Goal: Transaction & Acquisition: Purchase product/service

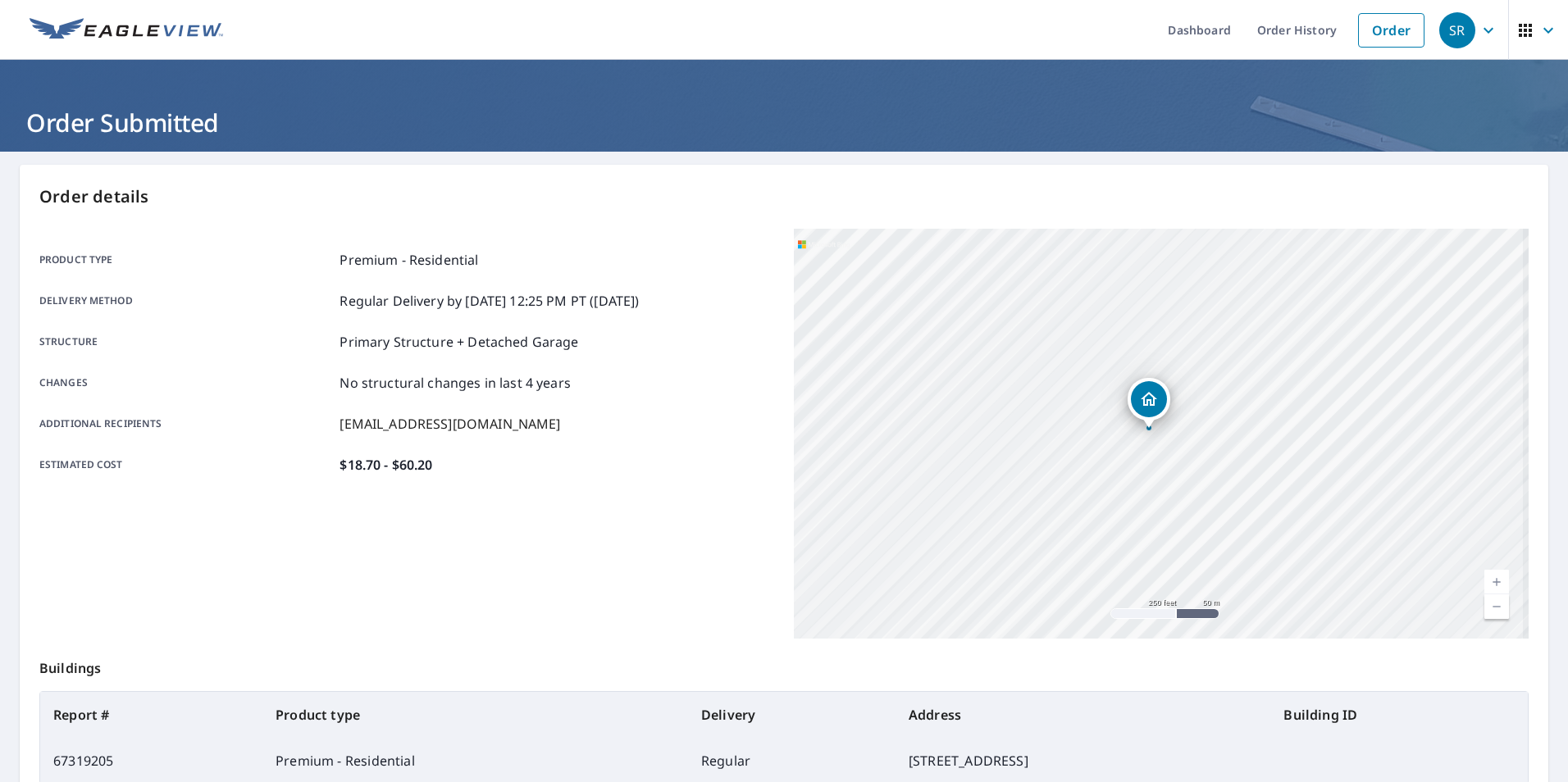
scroll to position [183, 0]
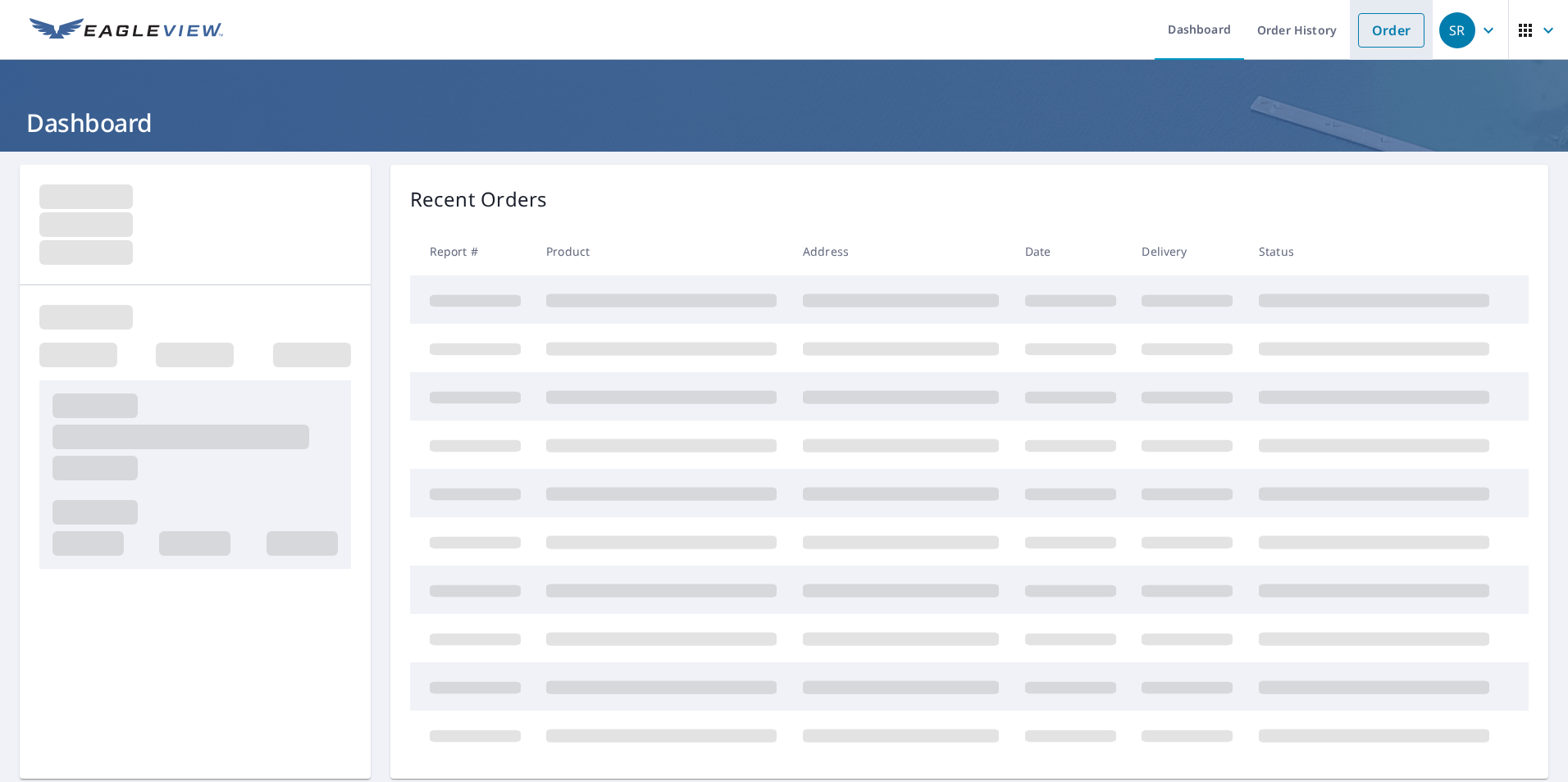
drag, startPoint x: 1388, startPoint y: 32, endPoint x: 1387, endPoint y: 43, distance: 11.0
click at [1388, 31] on link "Order" at bounding box center [1391, 30] width 66 height 34
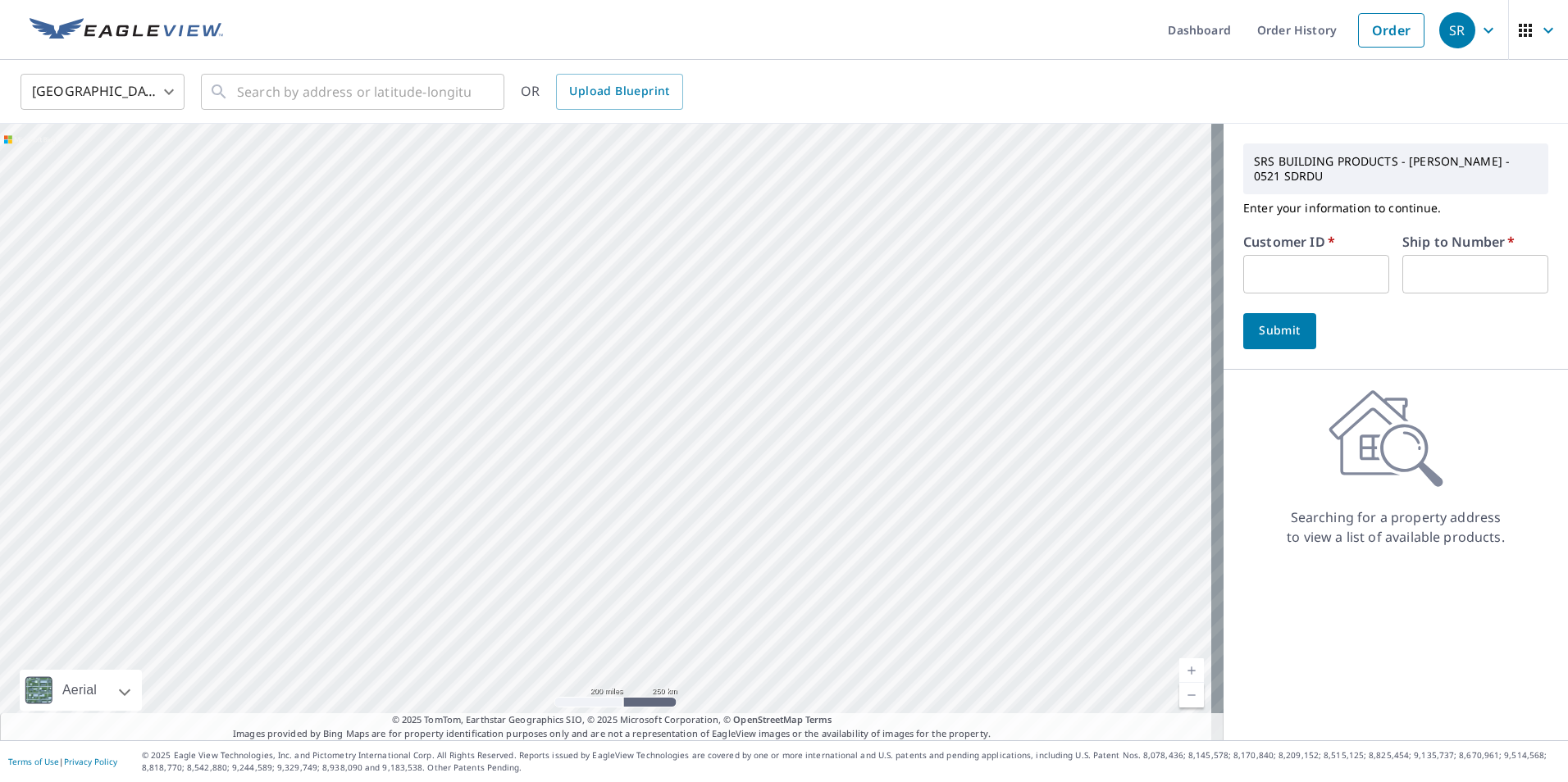
click at [1318, 280] on input "text" at bounding box center [1316, 274] width 146 height 38
type input "col10126"
click at [1427, 267] on input "text" at bounding box center [1476, 274] width 146 height 38
type input "1"
click at [1274, 333] on span "Submit" at bounding box center [1280, 330] width 47 height 21
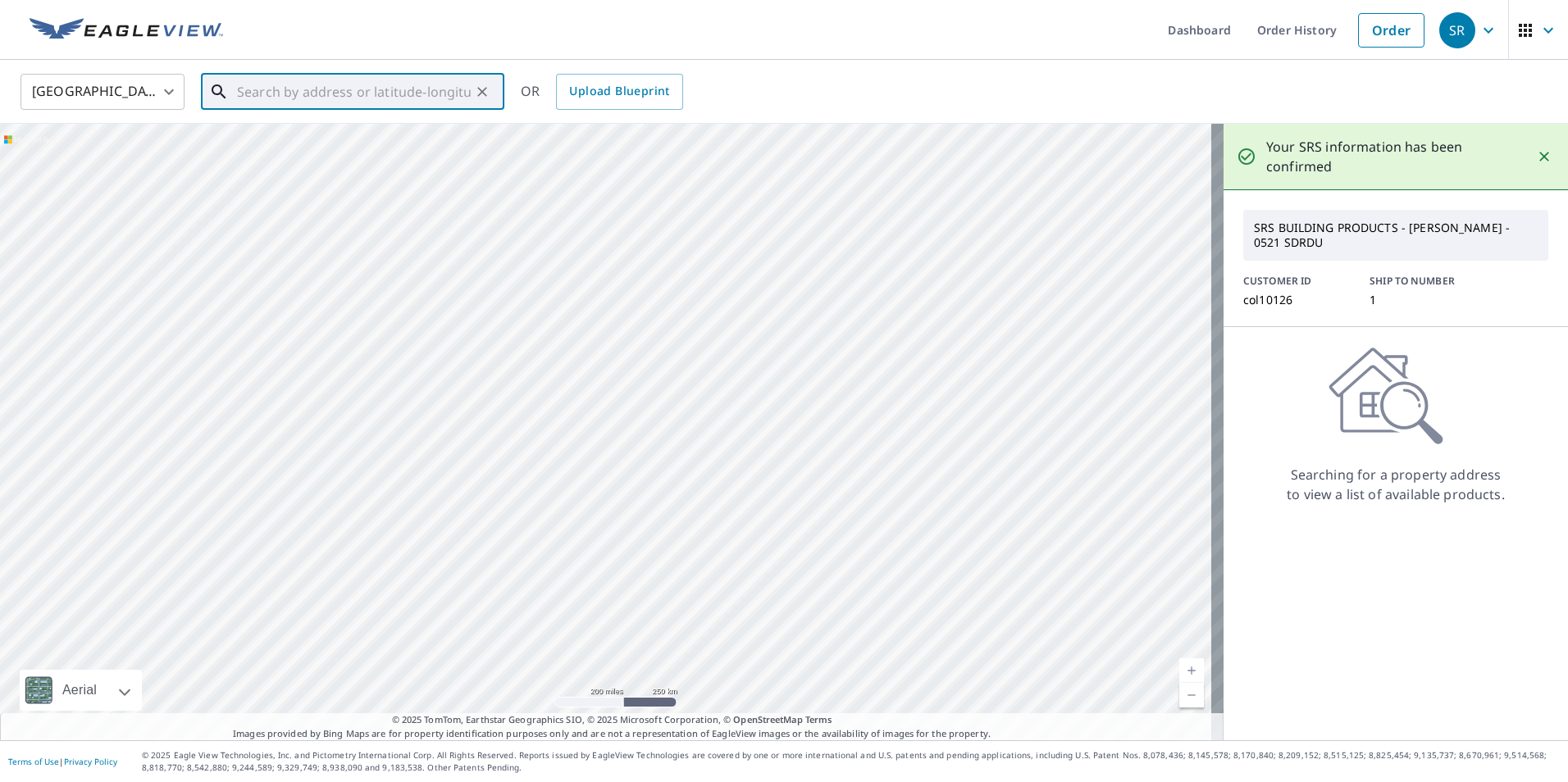
click at [385, 87] on input "text" at bounding box center [353, 91] width 233 height 46
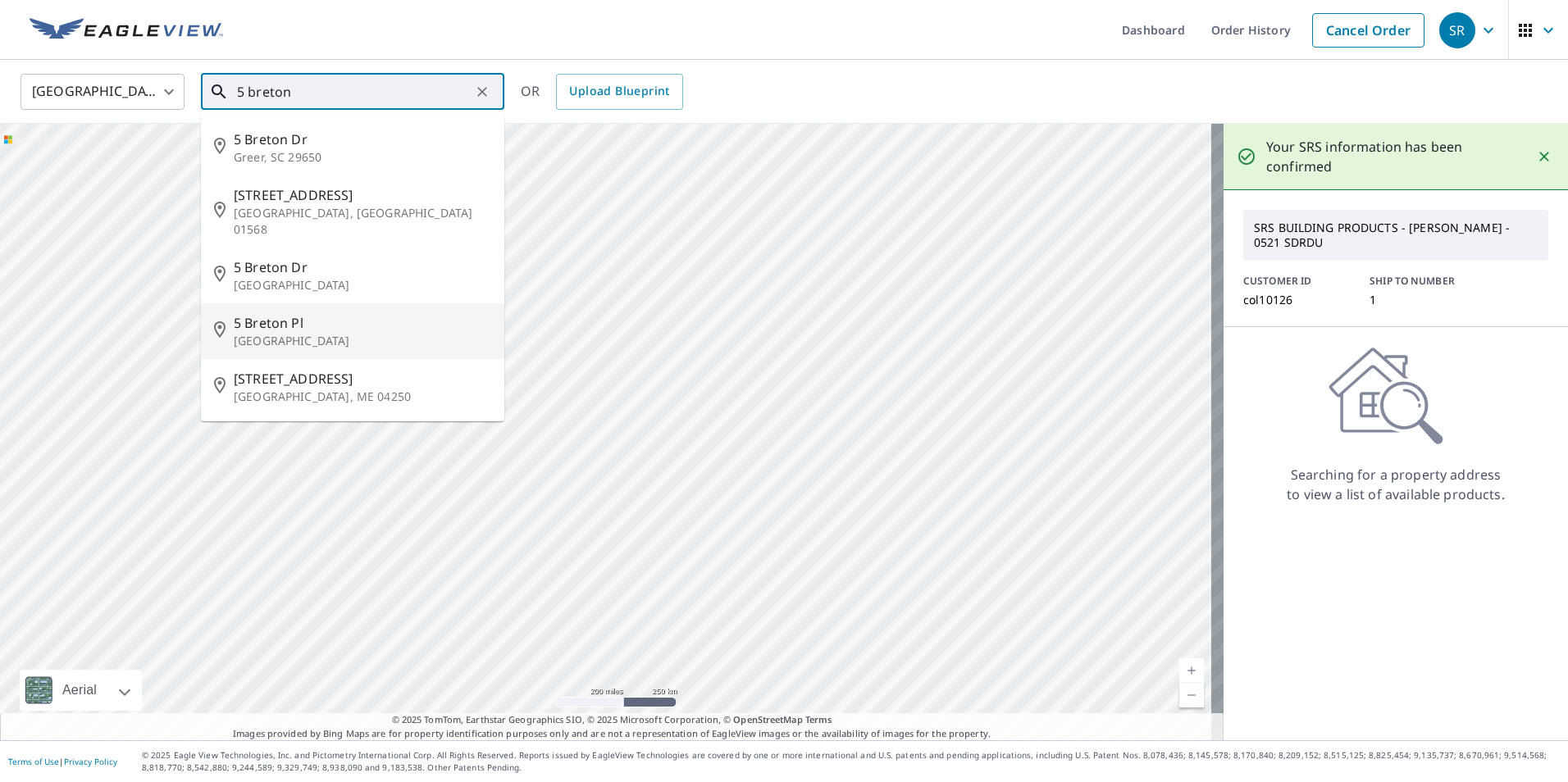
click at [309, 333] on p "Durham, NC 27707" at bounding box center [362, 341] width 257 height 17
type input "5 Breton Pl Durham, NC 27707"
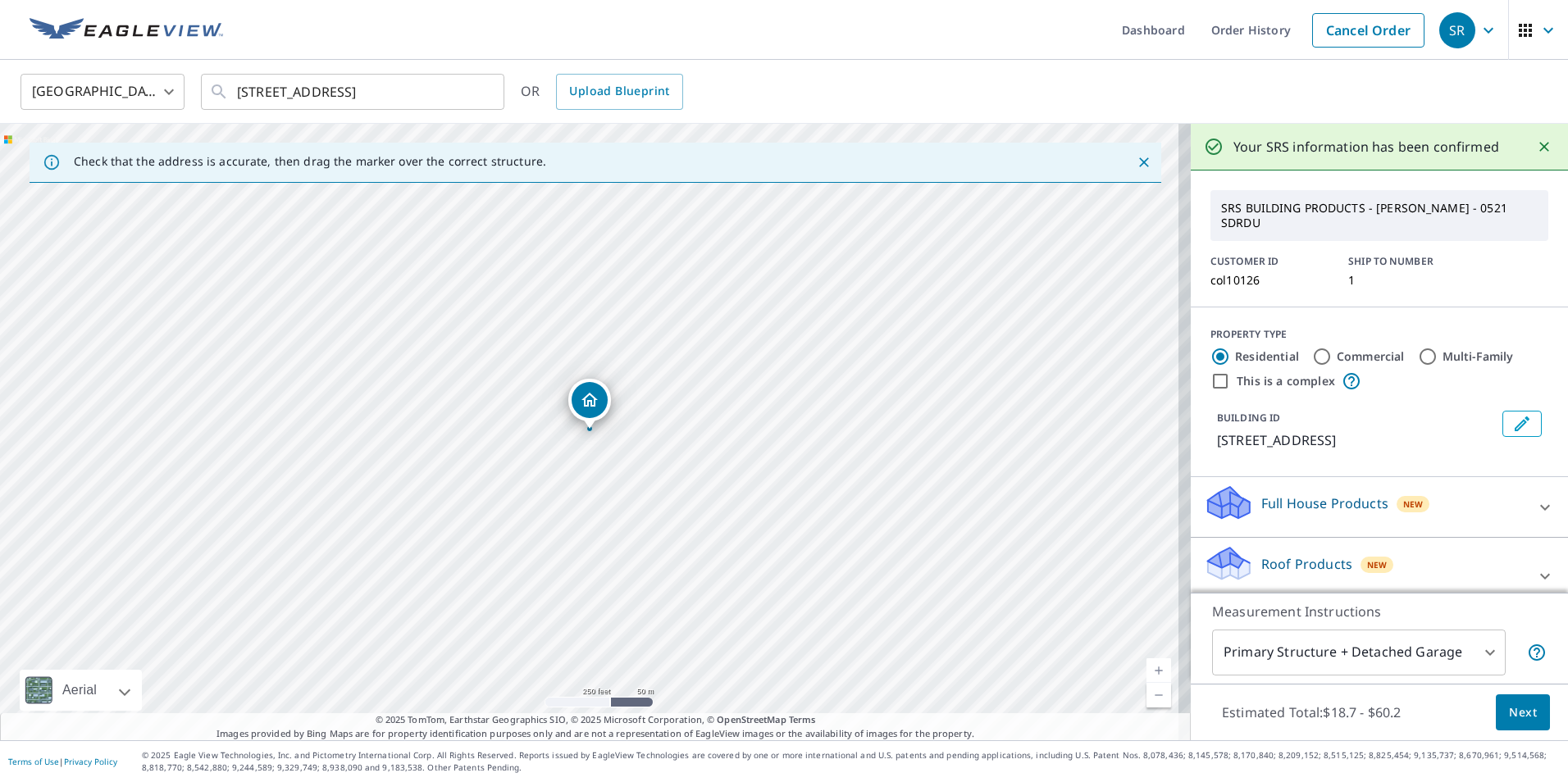
click at [1518, 706] on span "Next" at bounding box center [1523, 712] width 28 height 21
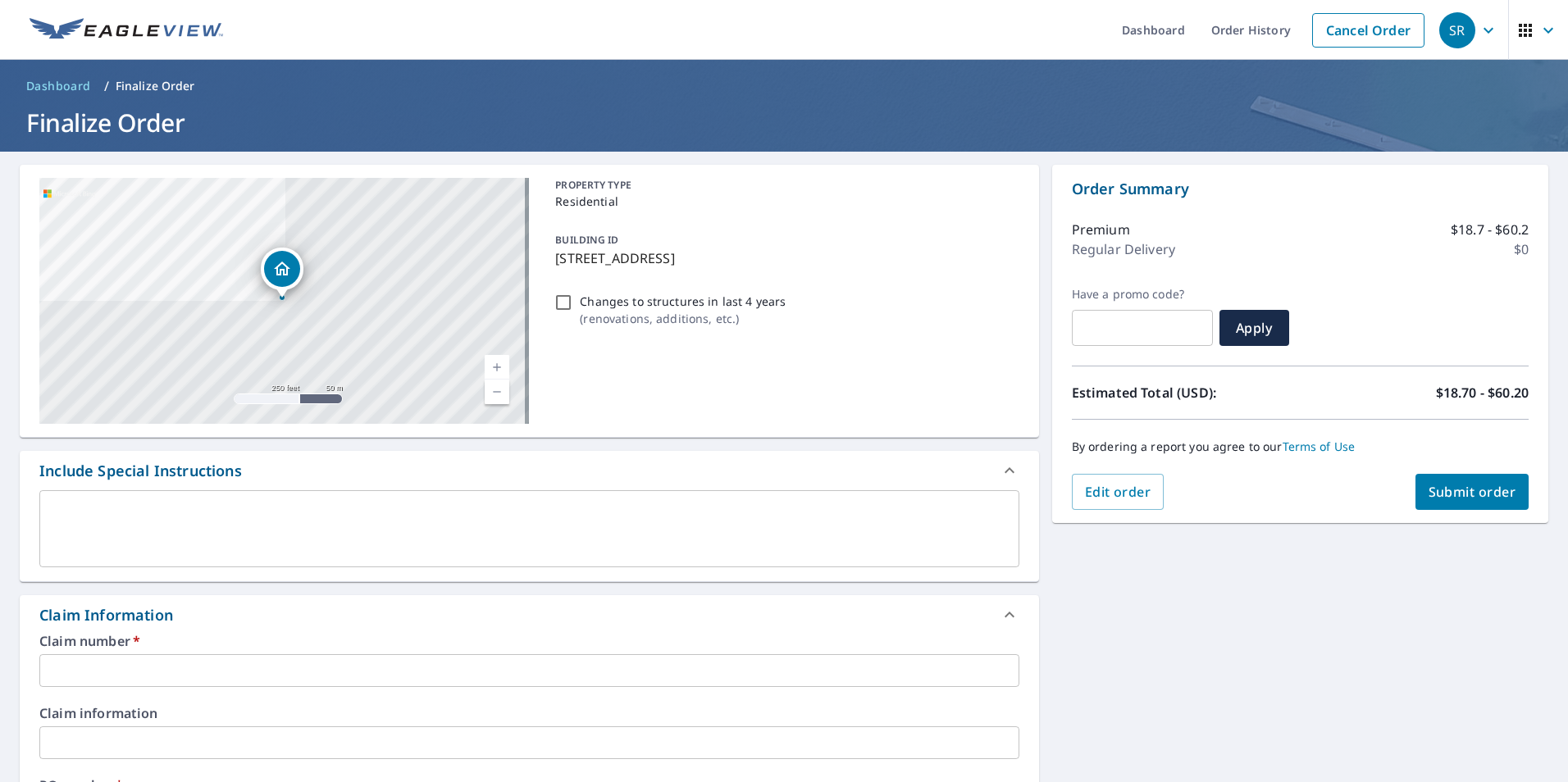
click at [144, 674] on input "text" at bounding box center [529, 670] width 980 height 32
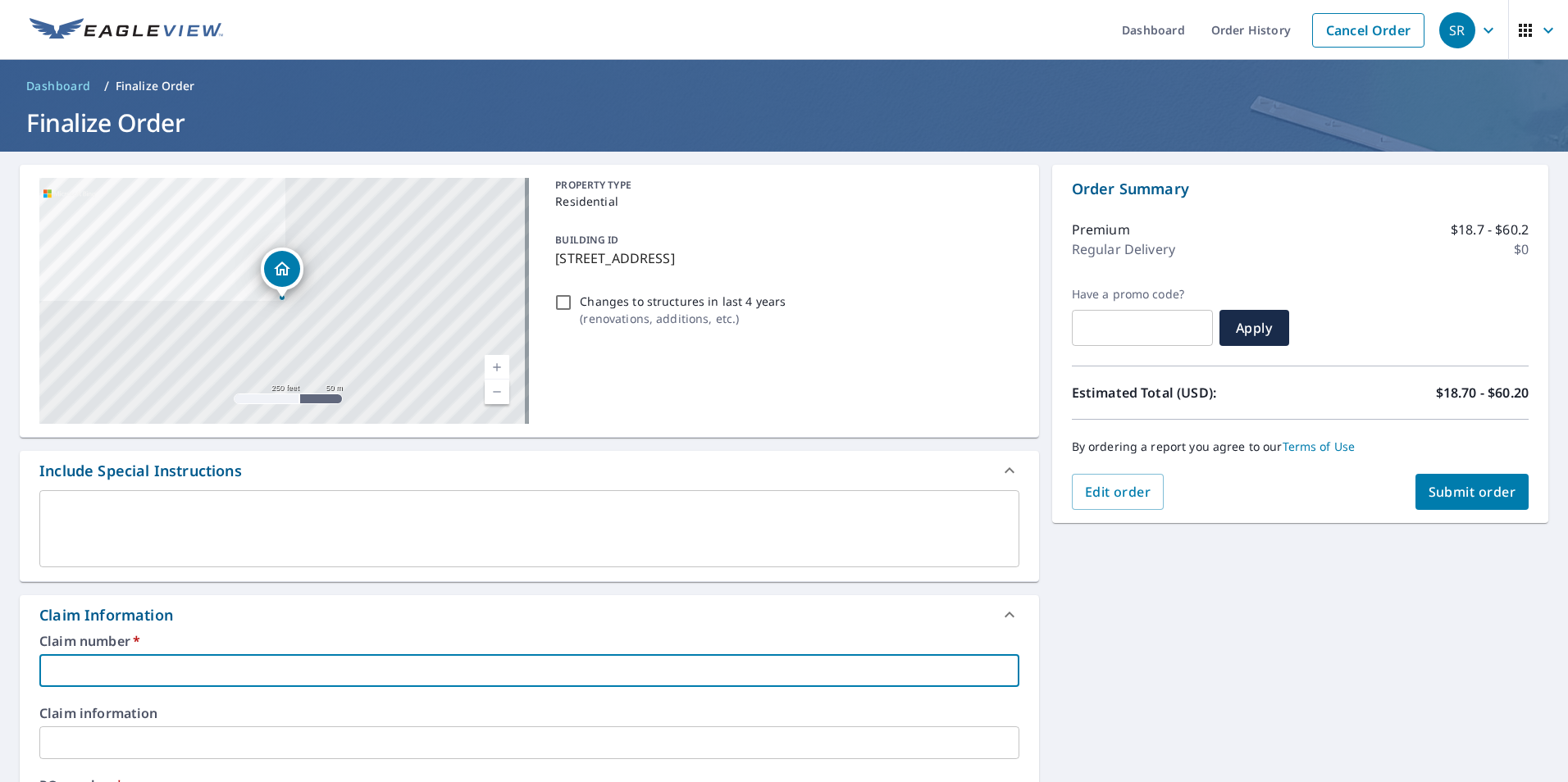
type input "c"
checkbox input "true"
type input "co"
checkbox input "true"
type input "col"
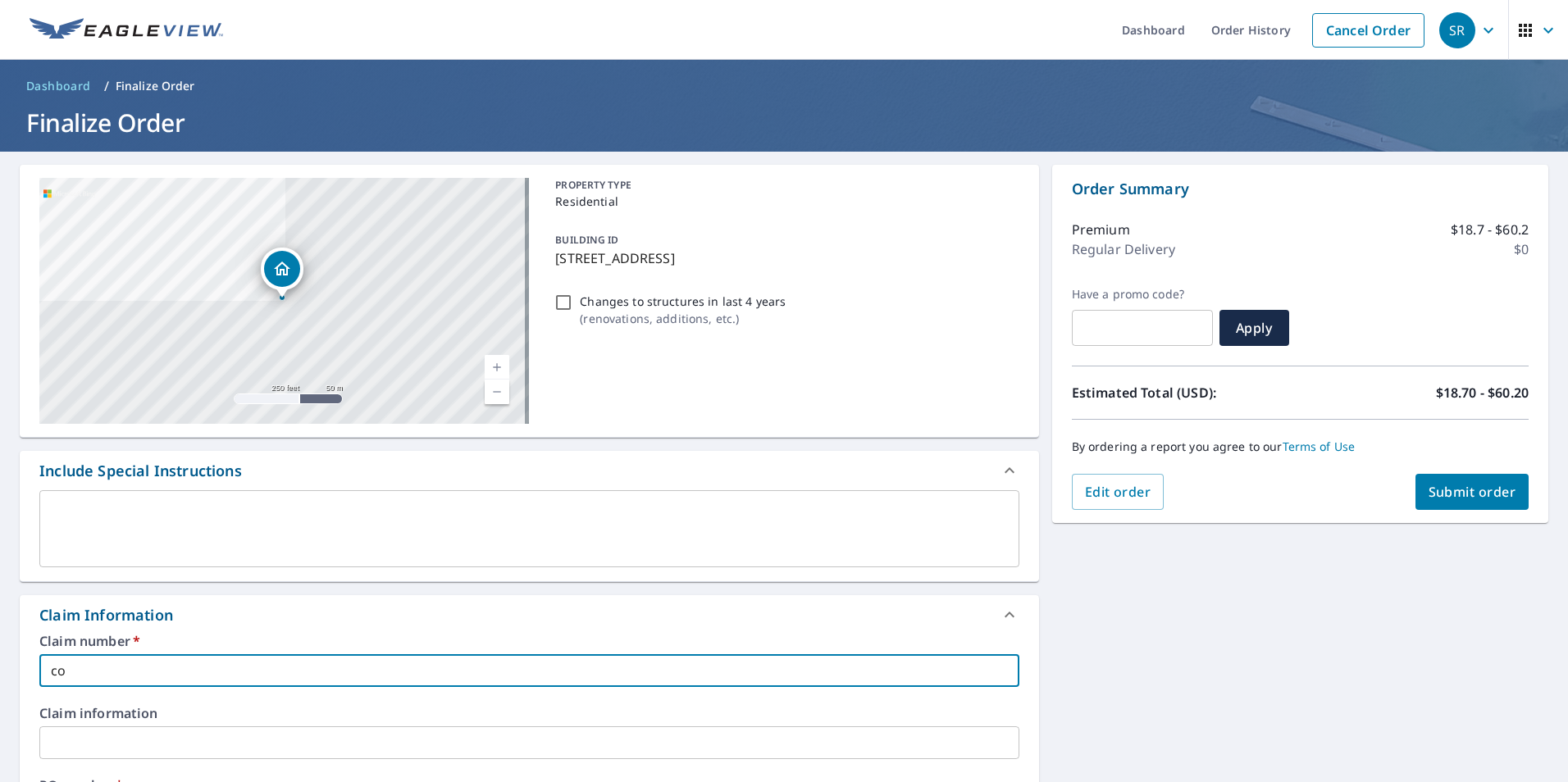
checkbox input "true"
type input "cole"
checkbox input "true"
type input "cole"
checkbox input "true"
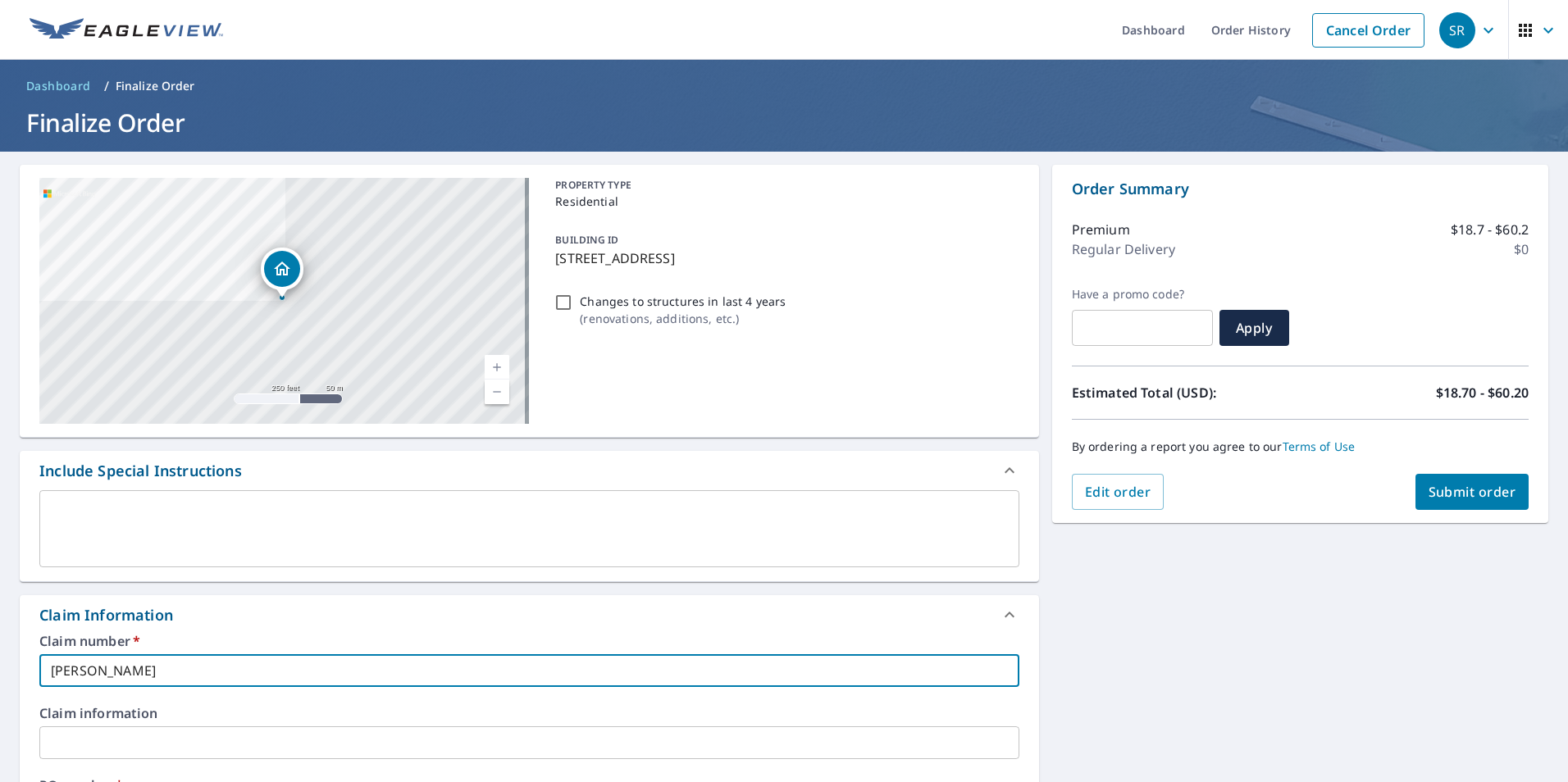
type input "cole r"
checkbox input "true"
type input "cole ro"
checkbox input "true"
type input "cole roo"
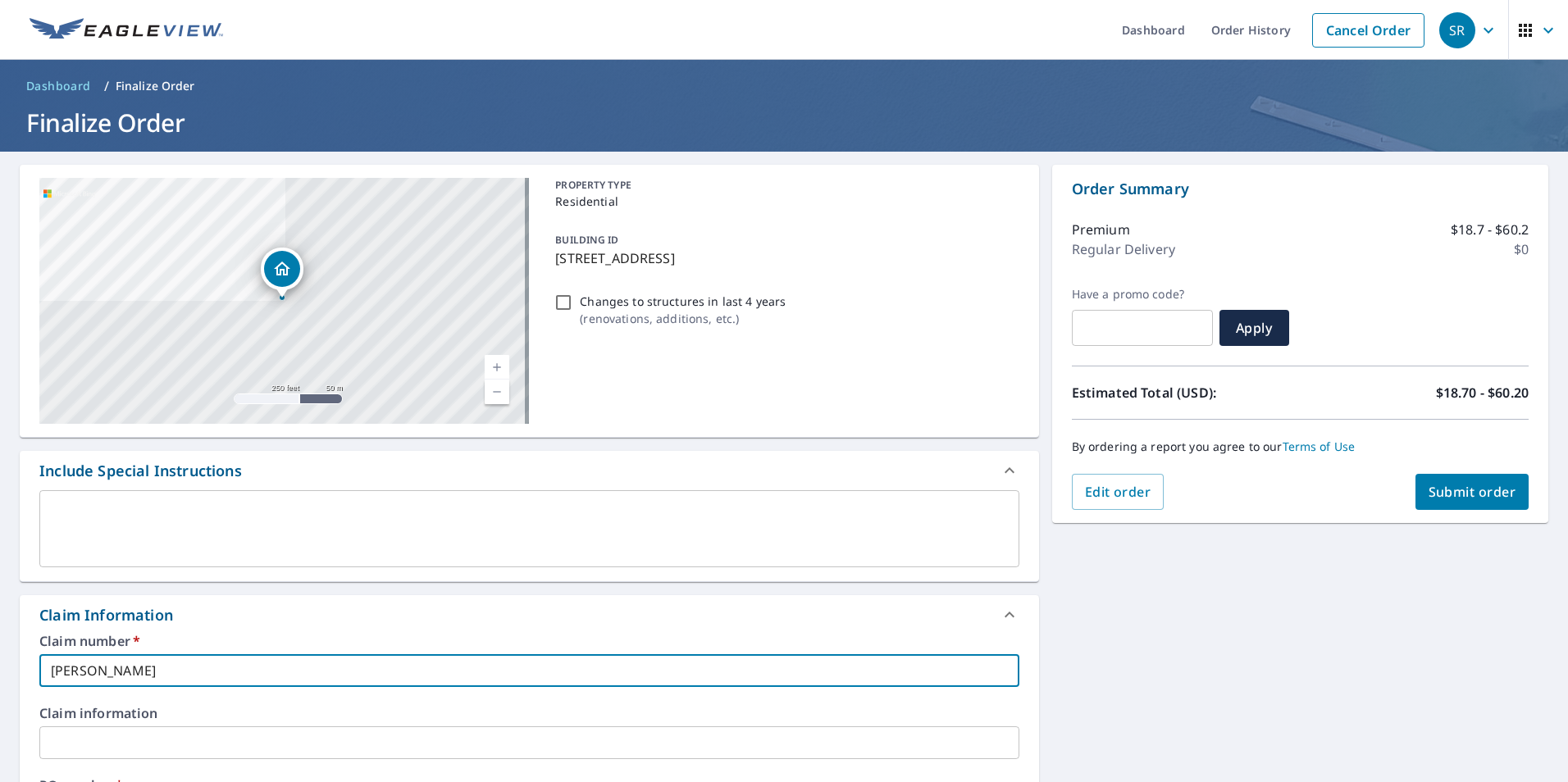
checkbox input "true"
type input "cole roof"
checkbox input "true"
type input "cole roofi"
checkbox input "true"
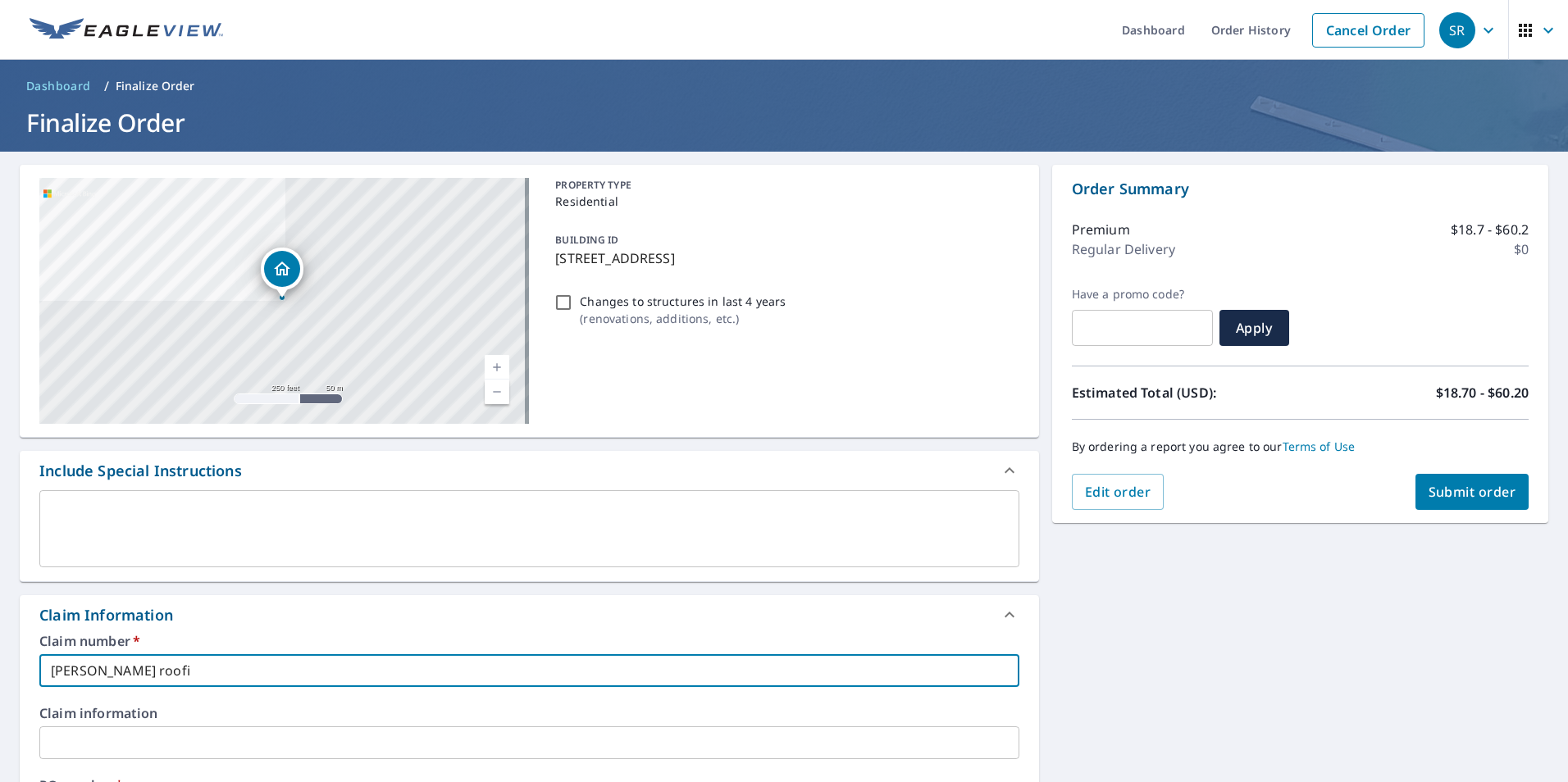
type input "cole roofin"
checkbox input "true"
type input "cole roofing"
checkbox input "true"
type input "cole roofing"
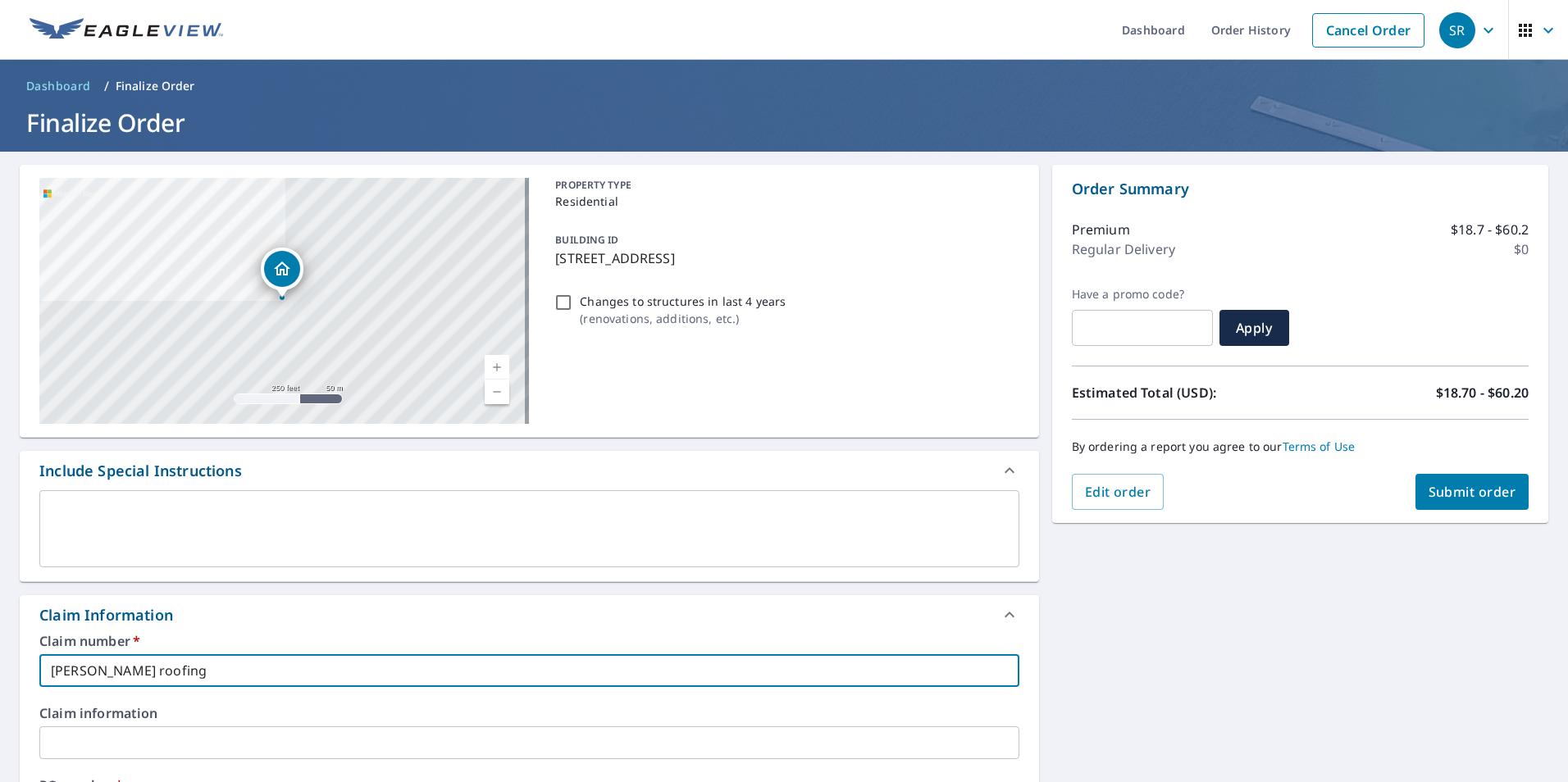
checkbox input "true"
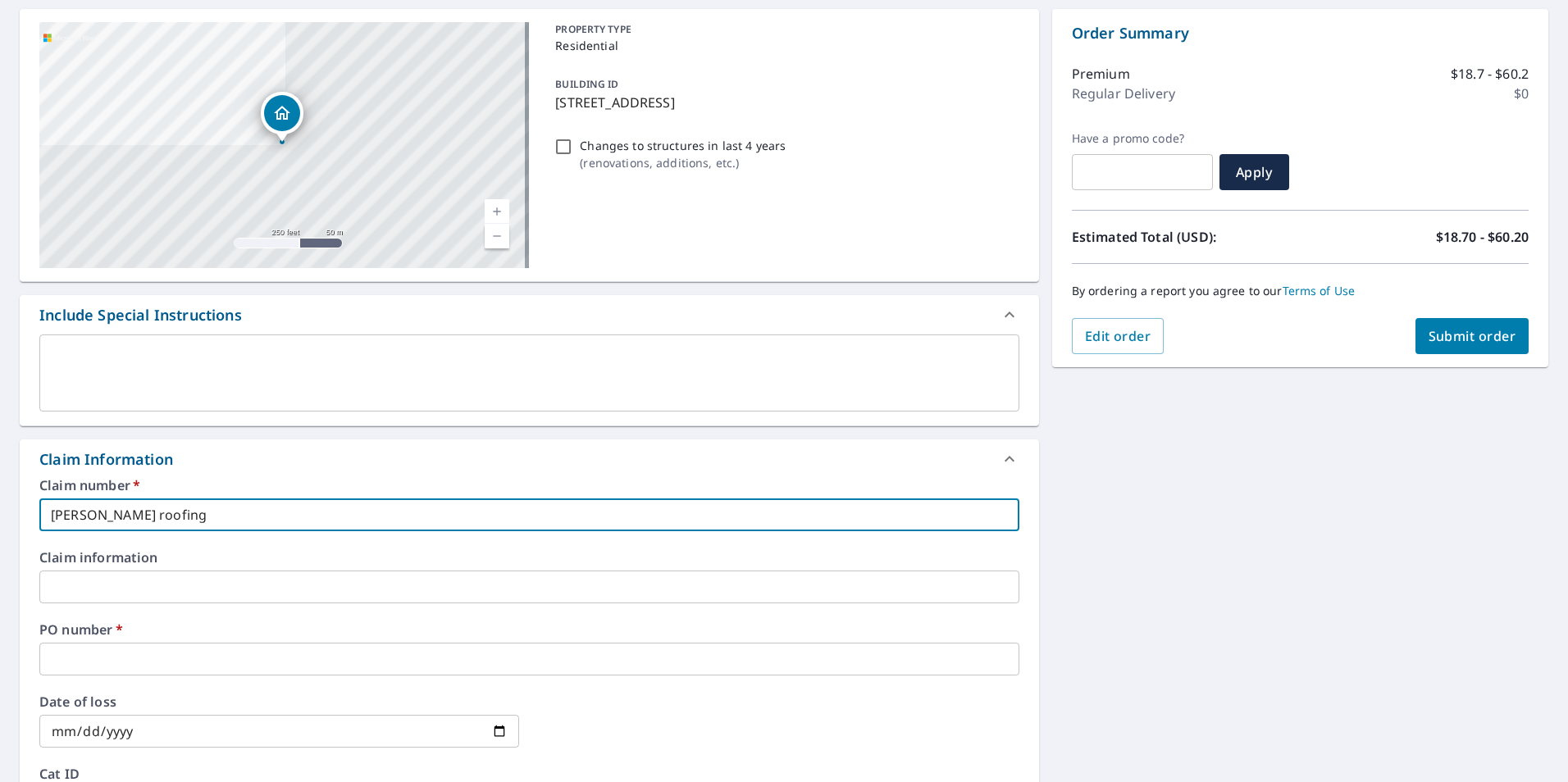
scroll to position [82, 0]
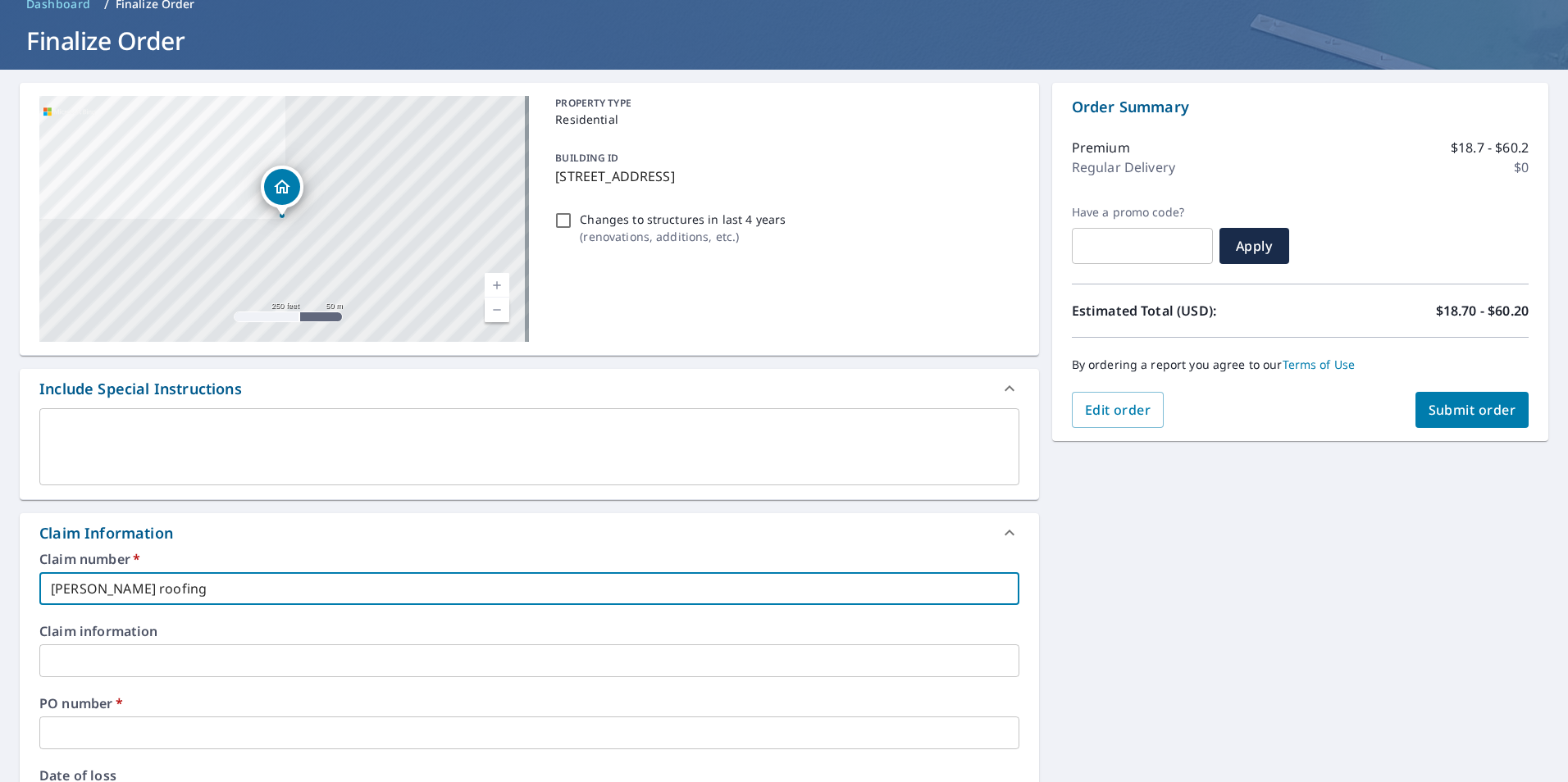
type input "cole roofing"
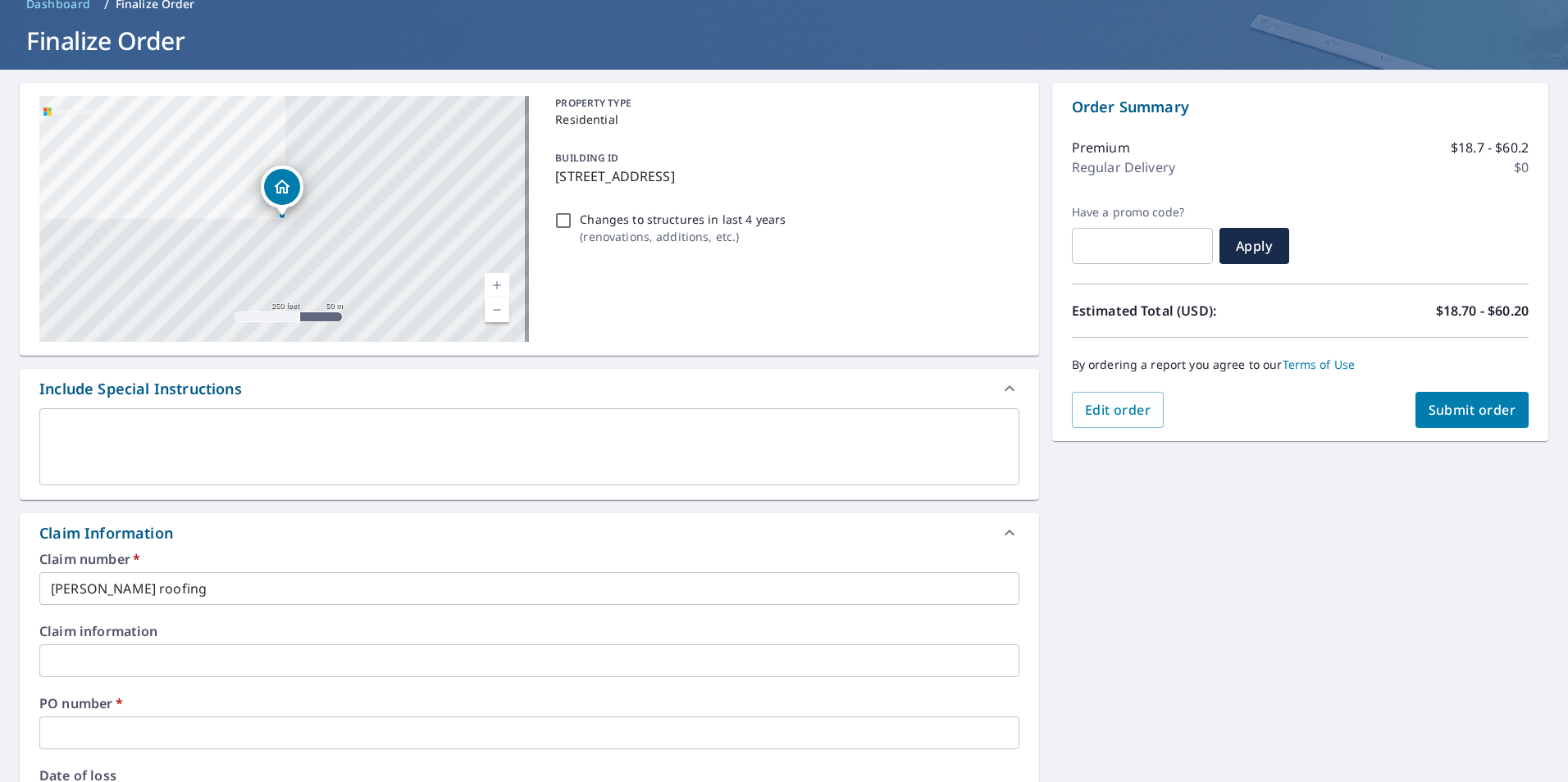
drag, startPoint x: 553, startPoint y: 179, endPoint x: 749, endPoint y: 181, distance: 196.0
click at [749, 181] on p "5 Breton Pl, Durham, NC, 27707" at bounding box center [784, 176] width 457 height 20
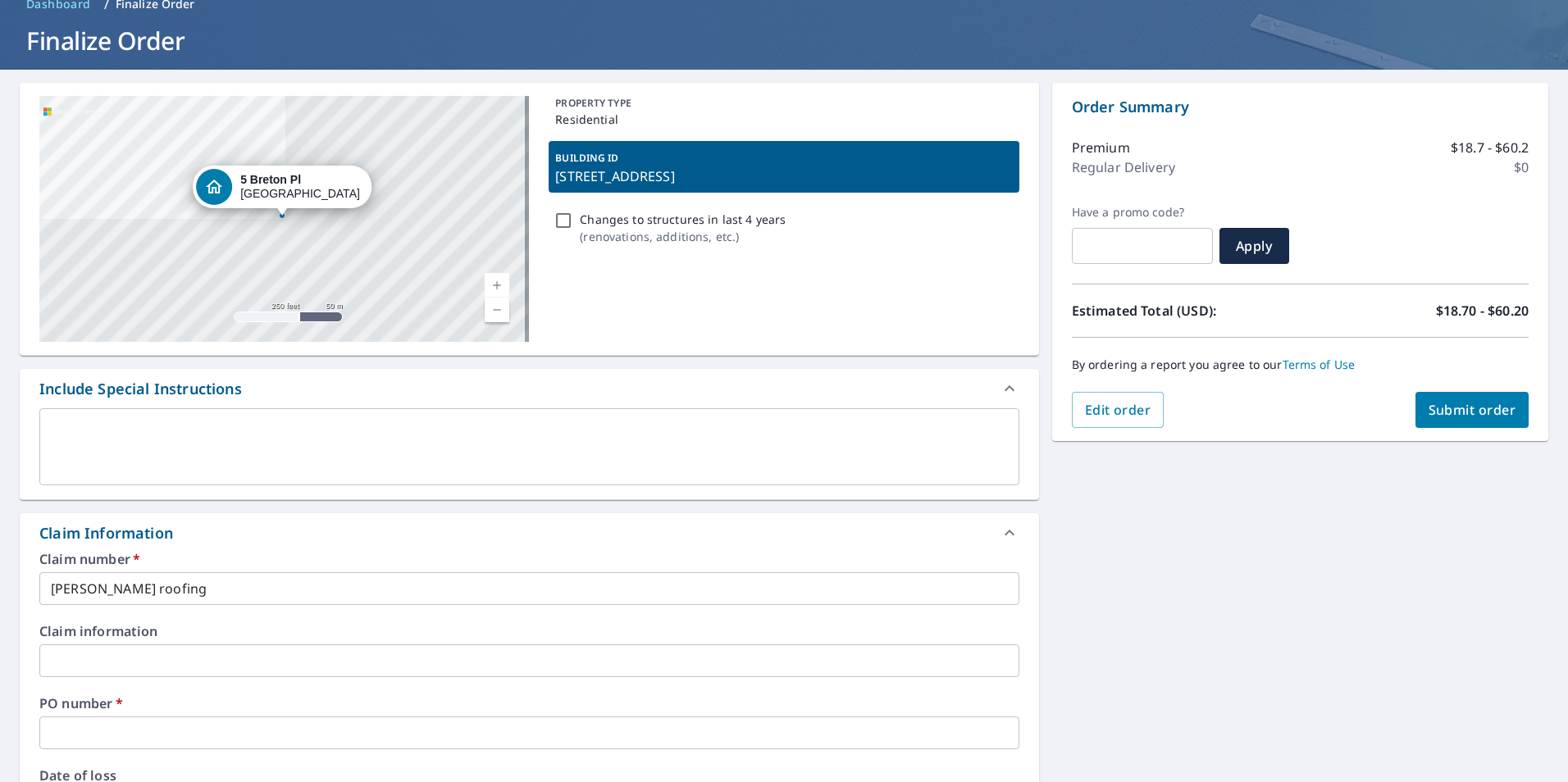
checkbox input "true"
copy p "5 Breton Pl, Durham, NC, 27707"
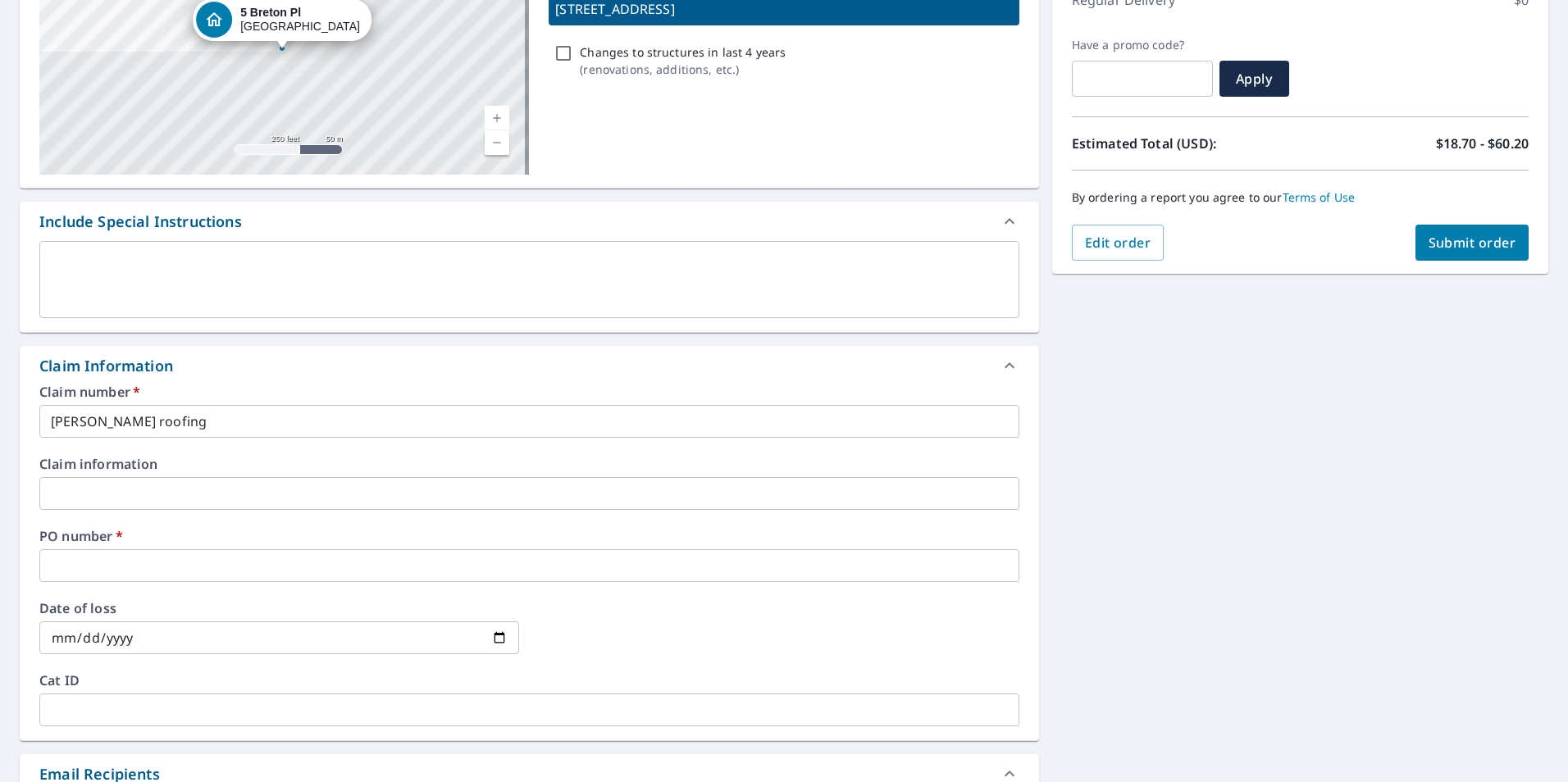
scroll to position [491, 0]
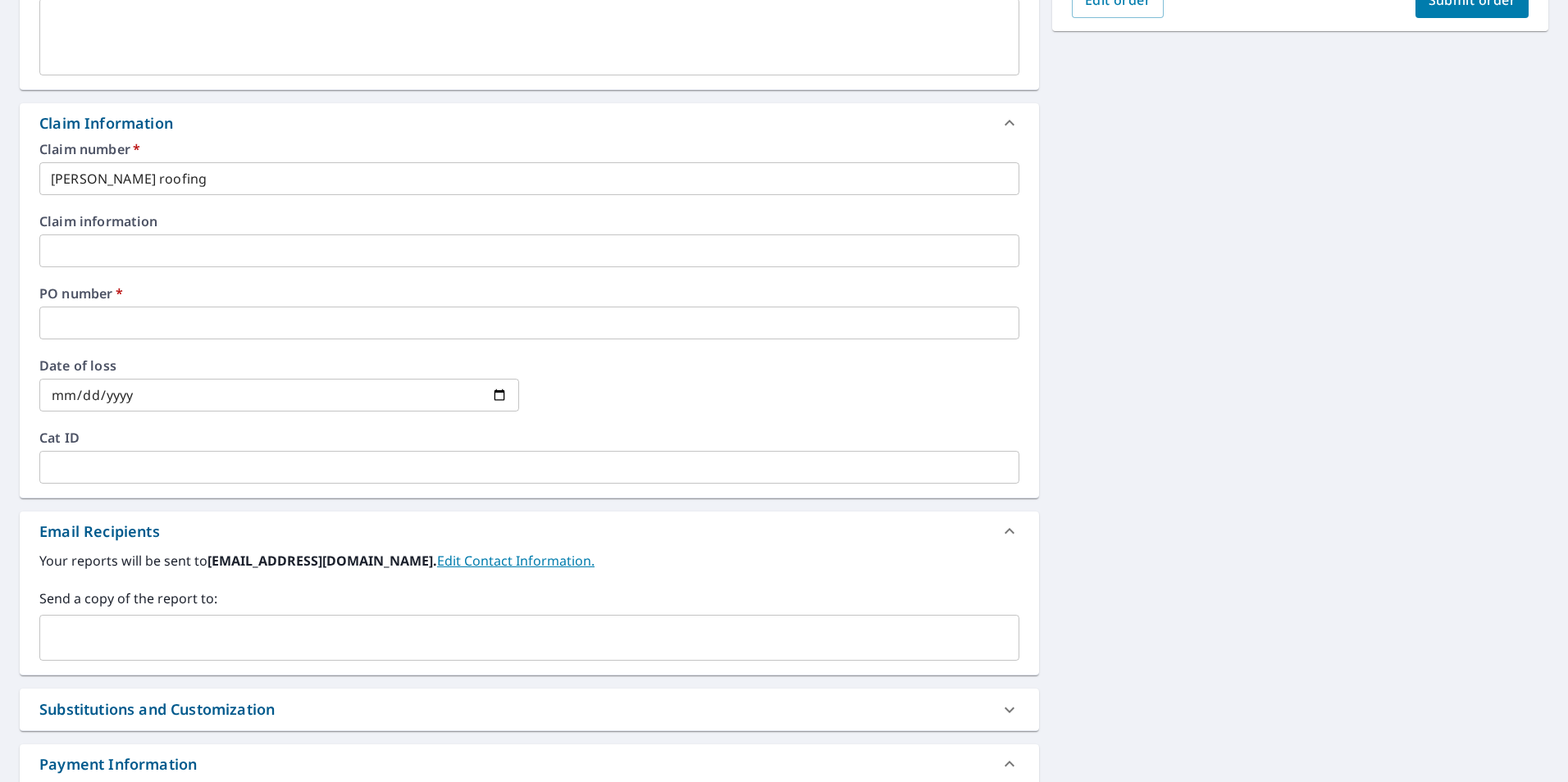
click at [120, 313] on input "text" at bounding box center [529, 322] width 980 height 32
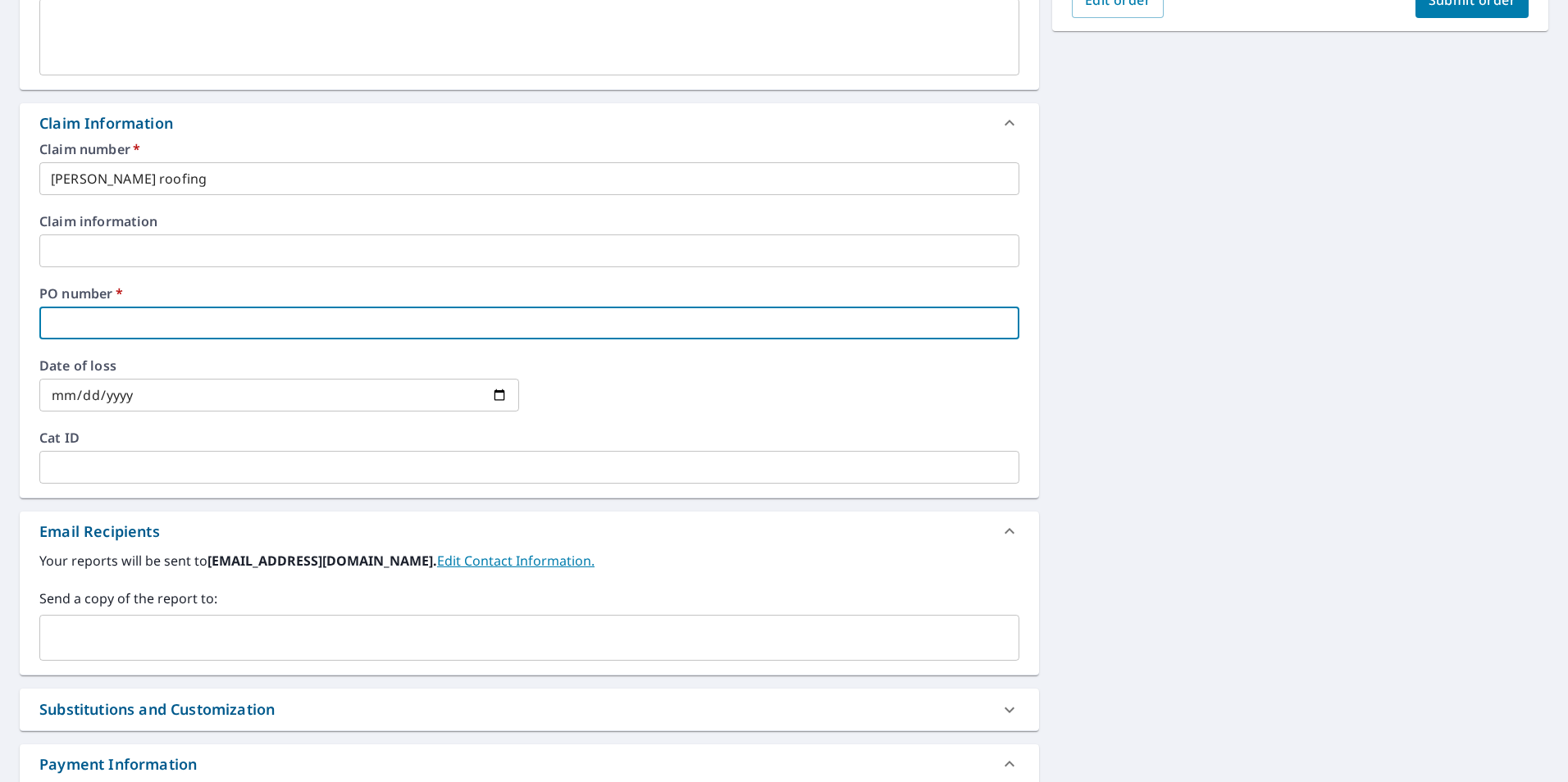
paste input "5 Breton Pl, Durham, NC, 27707"
type input "5 Breton Pl, Durham, NC, 27707"
checkbox input "true"
type input "5 Breton Pl, Durham, NC, 27707"
click at [134, 636] on input "text" at bounding box center [517, 638] width 941 height 32
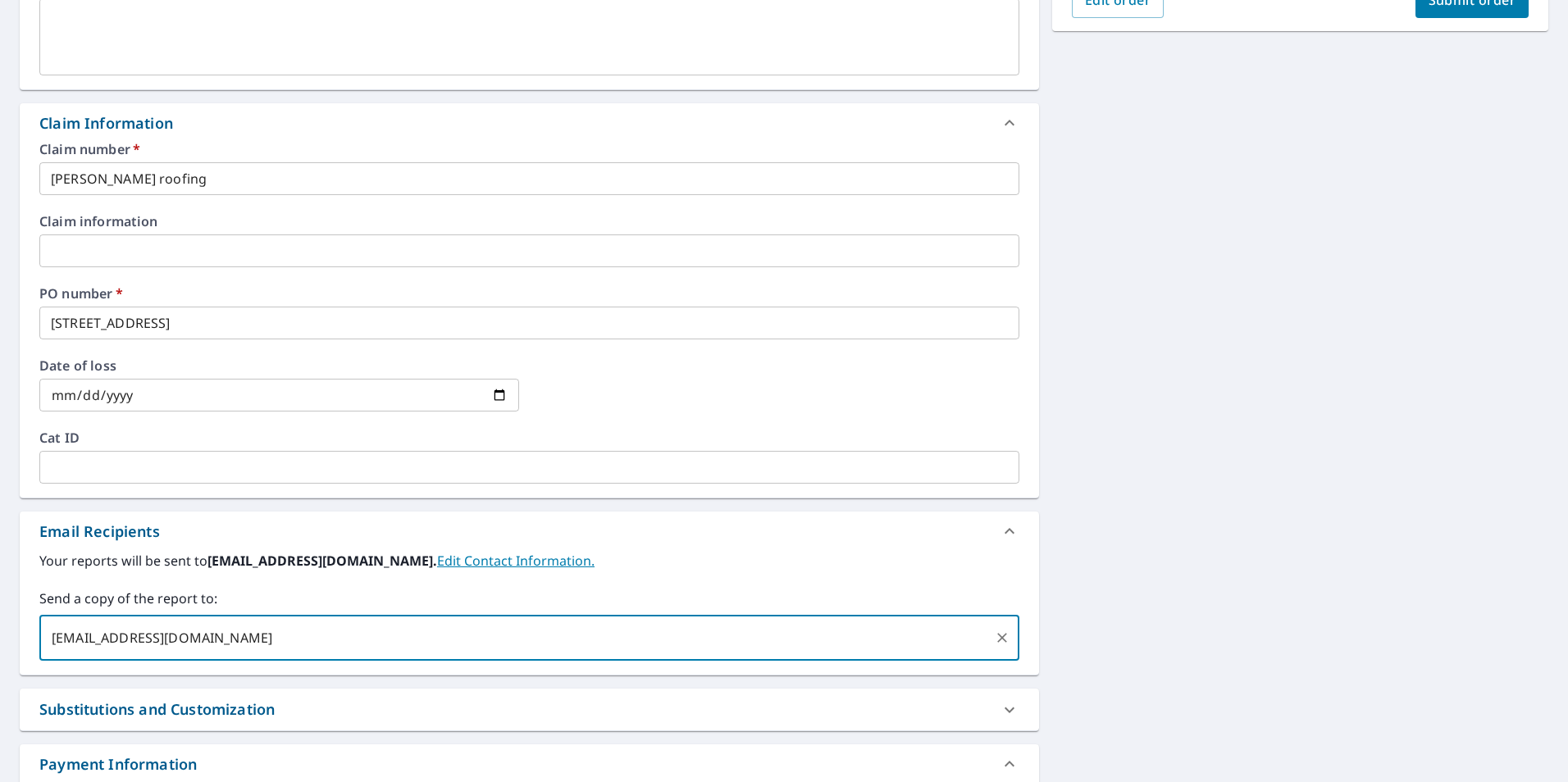
type input "[EMAIL_ADDRESS][DOMAIN_NAME]"
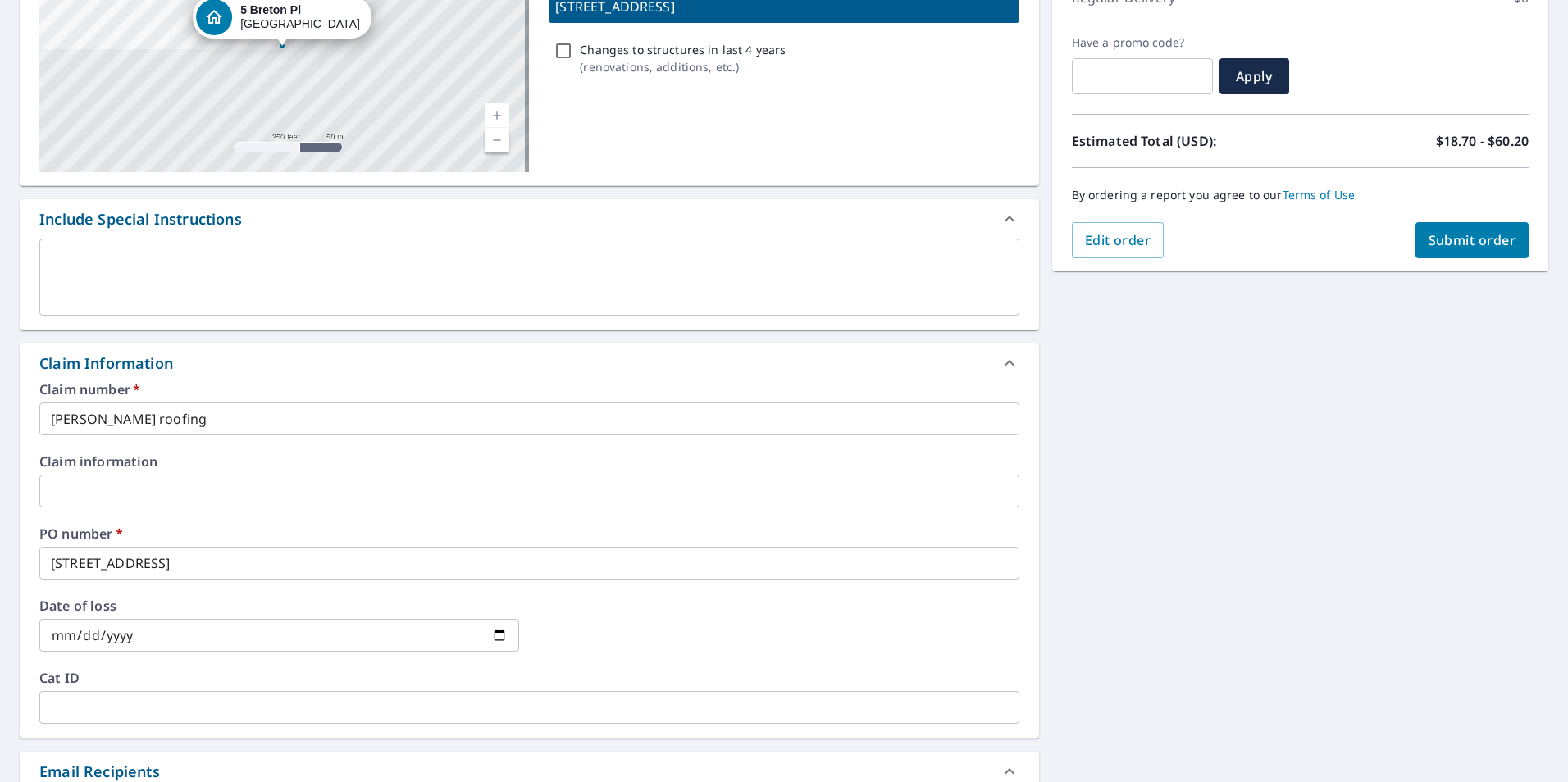
scroll to position [246, 0]
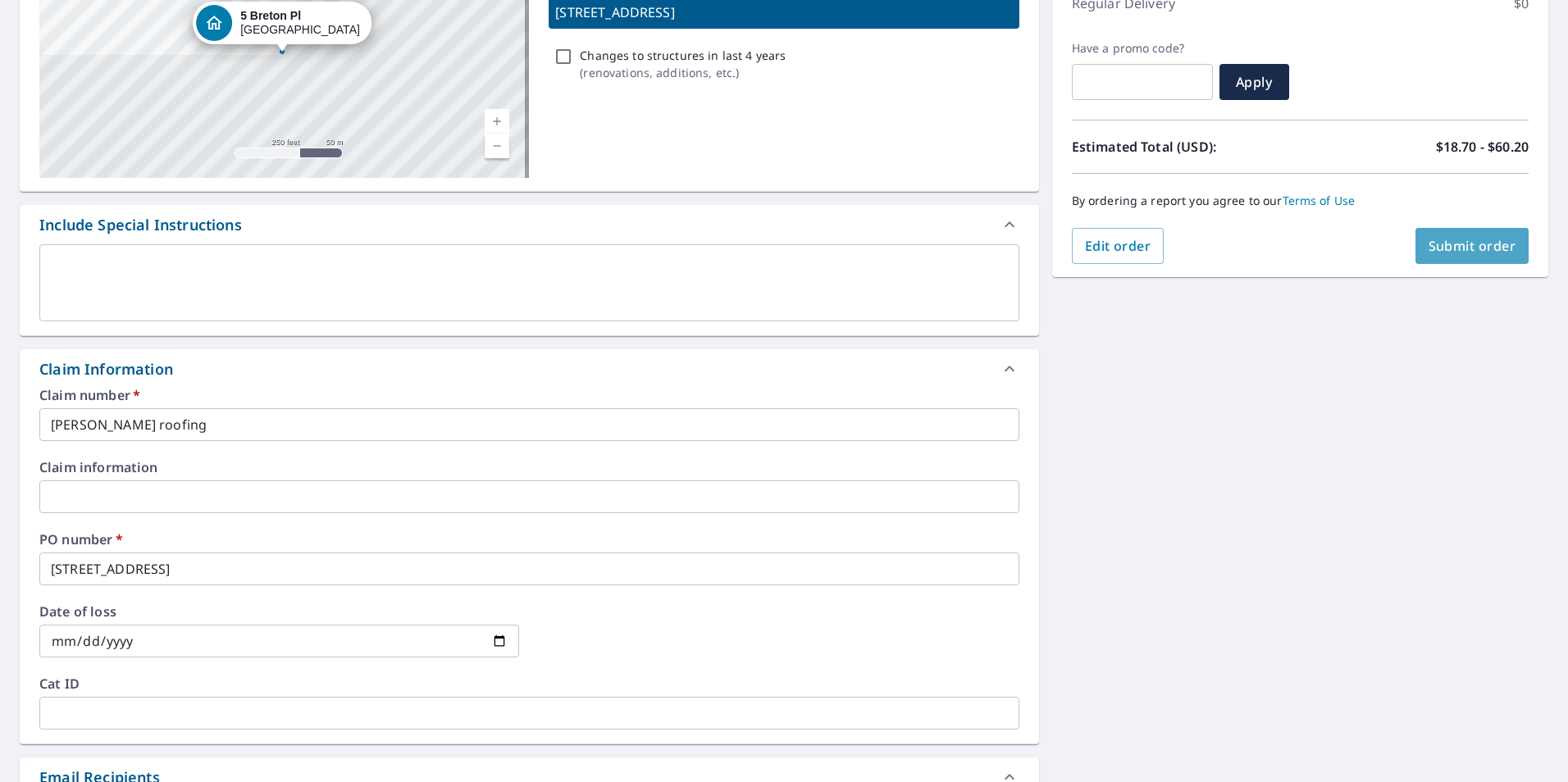
click at [1464, 236] on button "Submit order" at bounding box center [1472, 246] width 114 height 36
checkbox input "true"
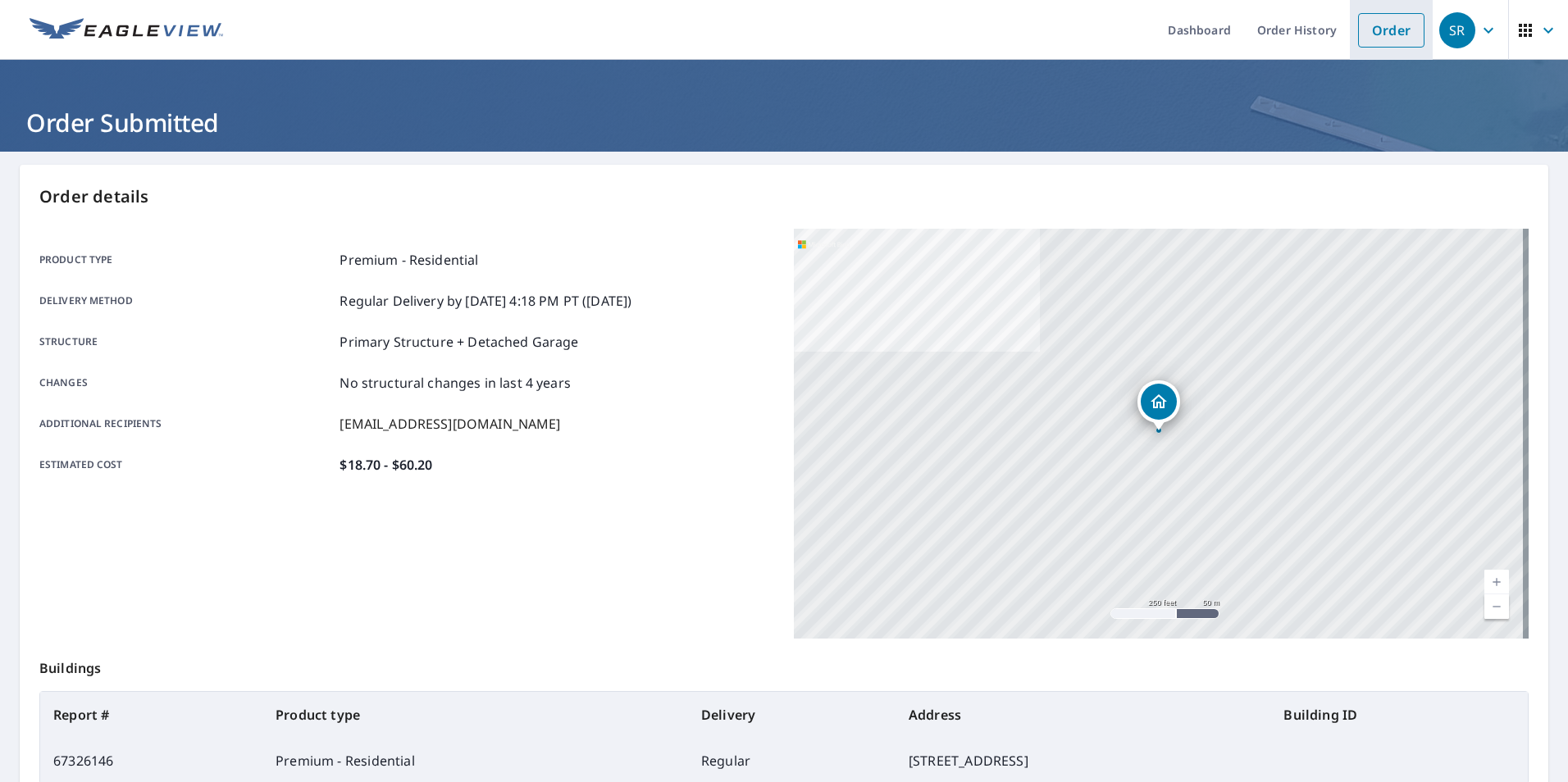
click at [1374, 37] on link "Order" at bounding box center [1391, 30] width 66 height 34
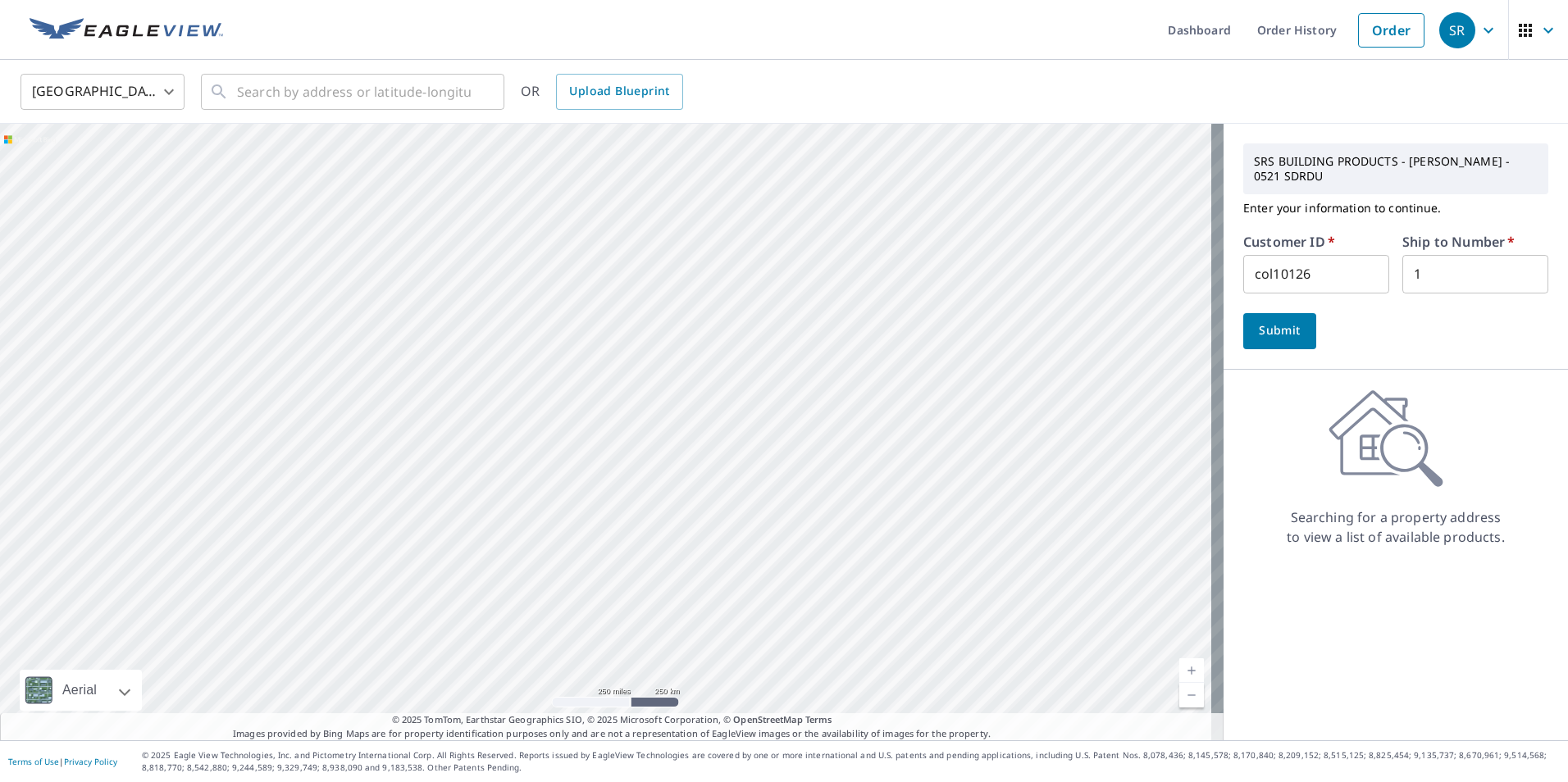
drag, startPoint x: 849, startPoint y: 567, endPoint x: 696, endPoint y: 349, distance: 266.3
click at [696, 347] on div at bounding box center [611, 432] width 1223 height 617
drag, startPoint x: 655, startPoint y: 296, endPoint x: 799, endPoint y: 477, distance: 231.3
click at [799, 477] on div at bounding box center [611, 432] width 1223 height 617
